Goal: Task Accomplishment & Management: Use online tool/utility

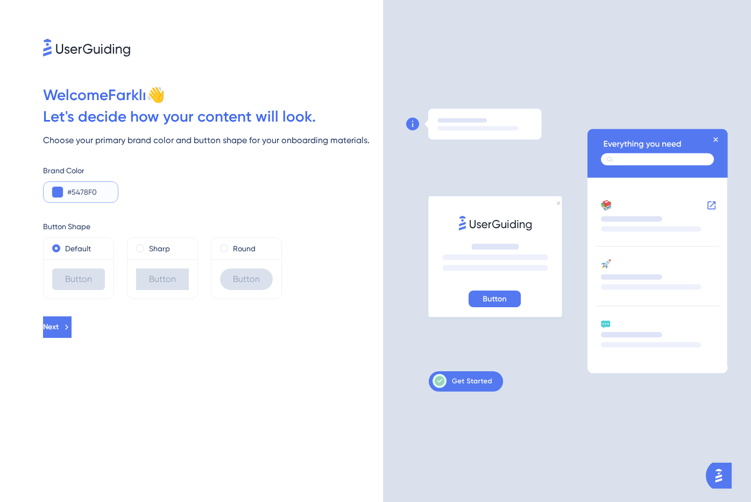
click at [85, 187] on input "#5478F0" at bounding box center [88, 191] width 42 height 13
click at [145, 195] on div "Brand Color #5478F0" at bounding box center [213, 183] width 340 height 39
click at [74, 279] on div "Button" at bounding box center [78, 279] width 53 height 22
click at [72, 245] on label "Default" at bounding box center [78, 248] width 26 height 13
click at [172, 251] on div "Sharp" at bounding box center [162, 248] width 53 height 13
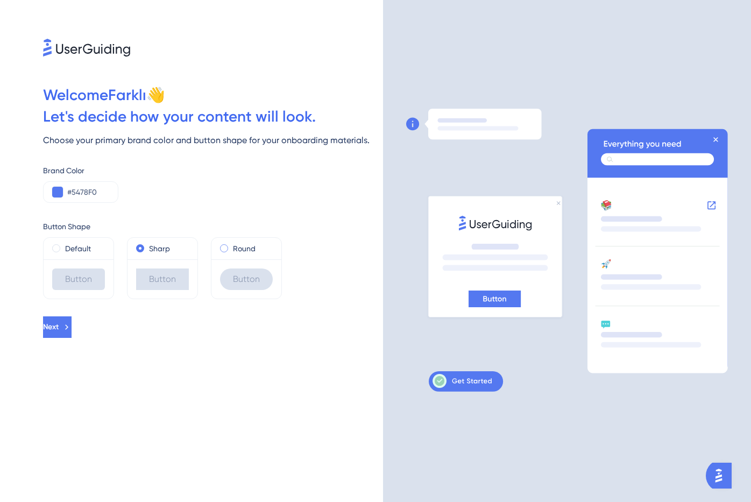
click at [230, 249] on div "Round" at bounding box center [246, 248] width 53 height 13
click at [156, 243] on label "Sharp" at bounding box center [159, 248] width 21 height 13
click at [84, 244] on label "Default" at bounding box center [78, 248] width 26 height 13
click at [155, 248] on label "Sharp" at bounding box center [159, 248] width 21 height 13
click at [73, 327] on icon at bounding box center [68, 327] width 10 height 10
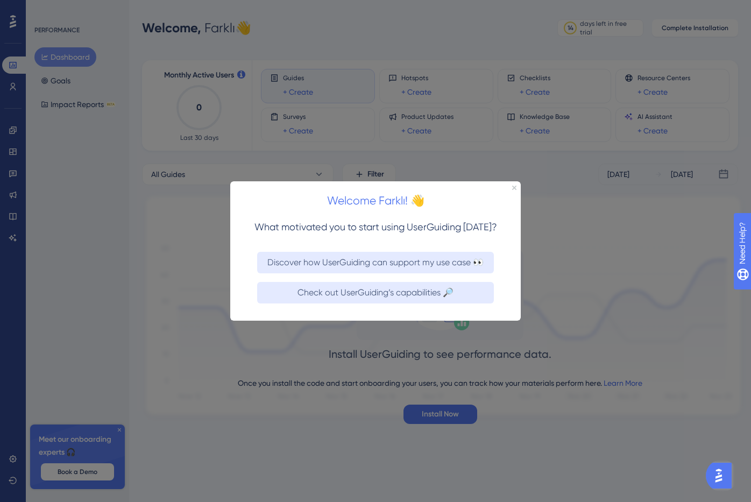
click at [102, 289] on div at bounding box center [375, 251] width 751 height 502
click at [142, 148] on div at bounding box center [375, 251] width 751 height 502
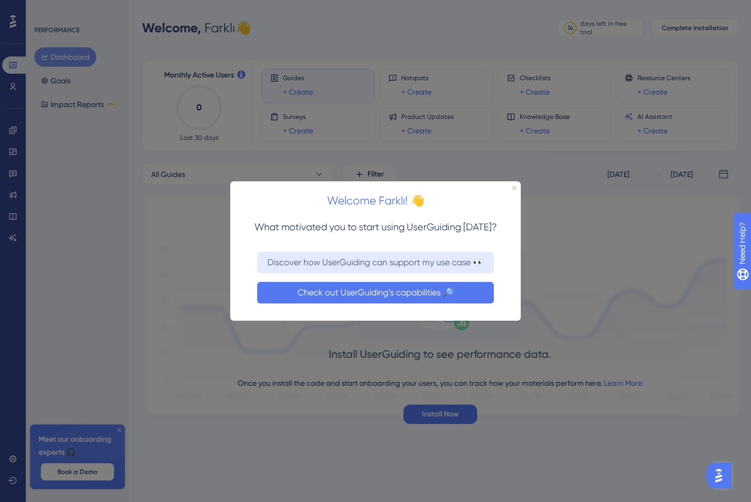
click at [376, 293] on button "Check out UserGuiding’s capabilities 🔎" at bounding box center [375, 292] width 237 height 22
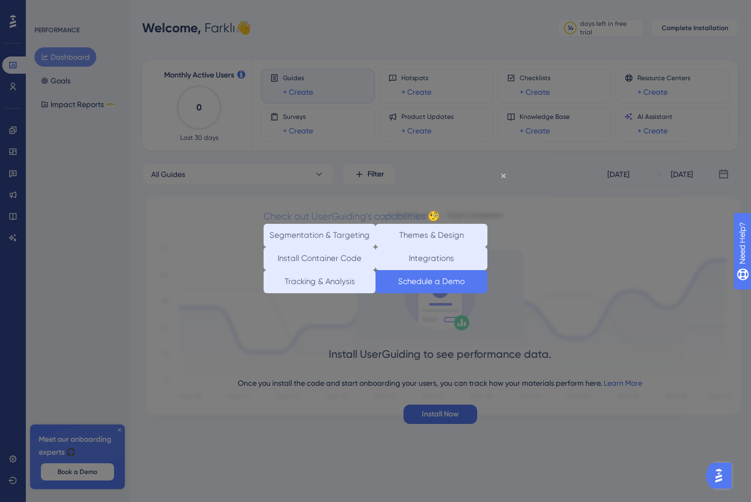
click at [452, 293] on button "Schedule a Demo" at bounding box center [431, 281] width 112 height 23
